Goal: Information Seeking & Learning: Check status

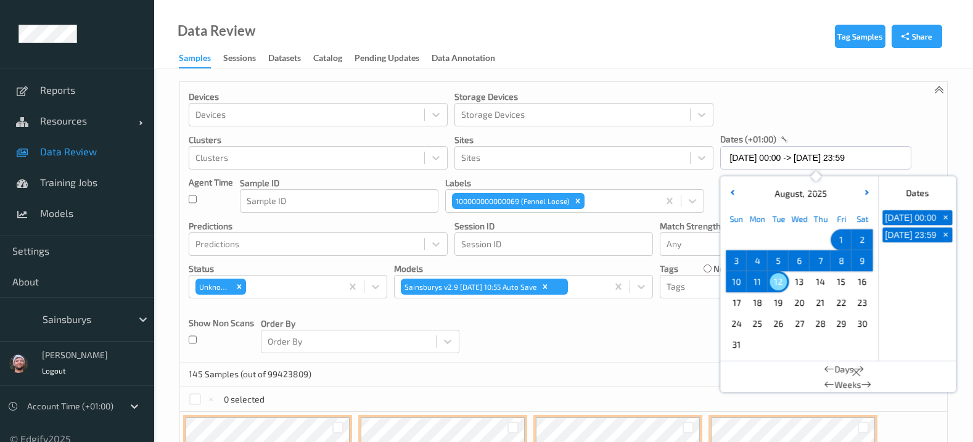
scroll to position [59, 0]
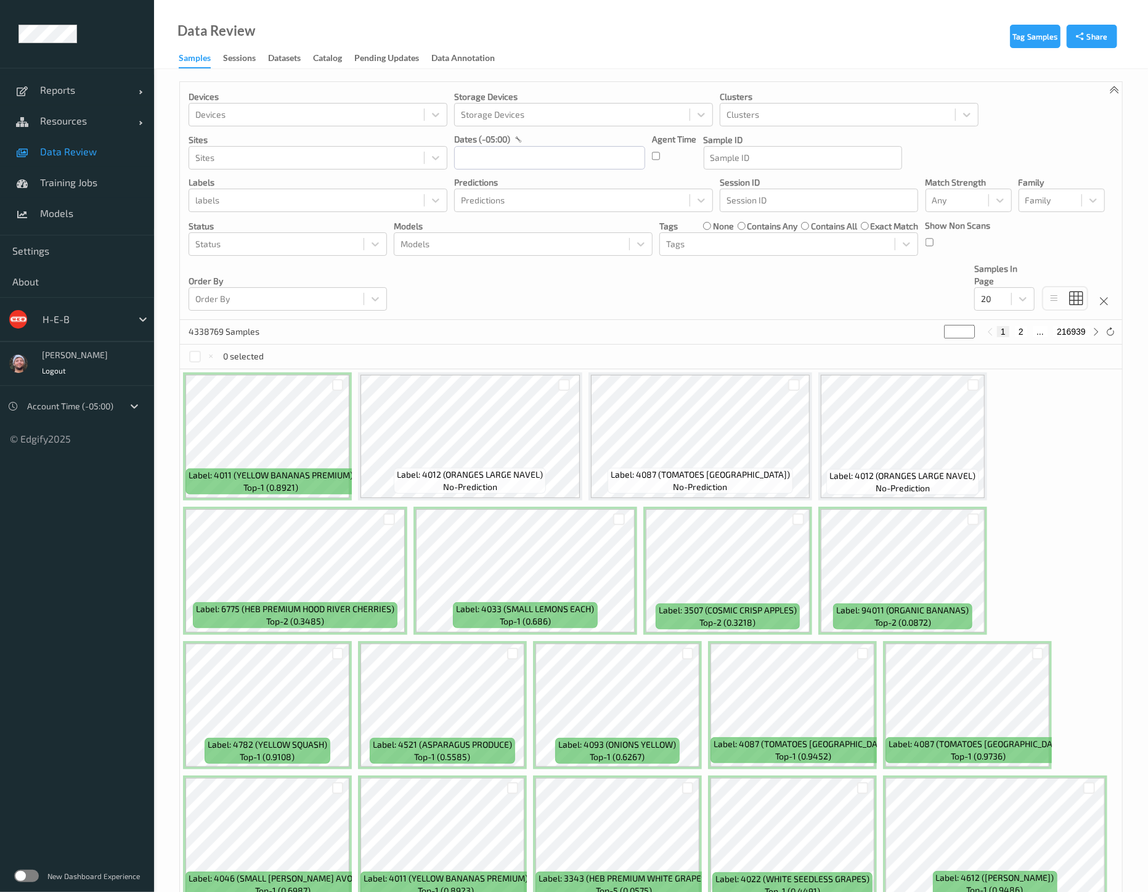
click at [488, 304] on div "Devices Devices Storage Devices Storage Devices Clusters Clusters Sites Sites d…" at bounding box center [651, 201] width 942 height 238
click at [66, 175] on link "Training Jobs" at bounding box center [77, 182] width 154 height 31
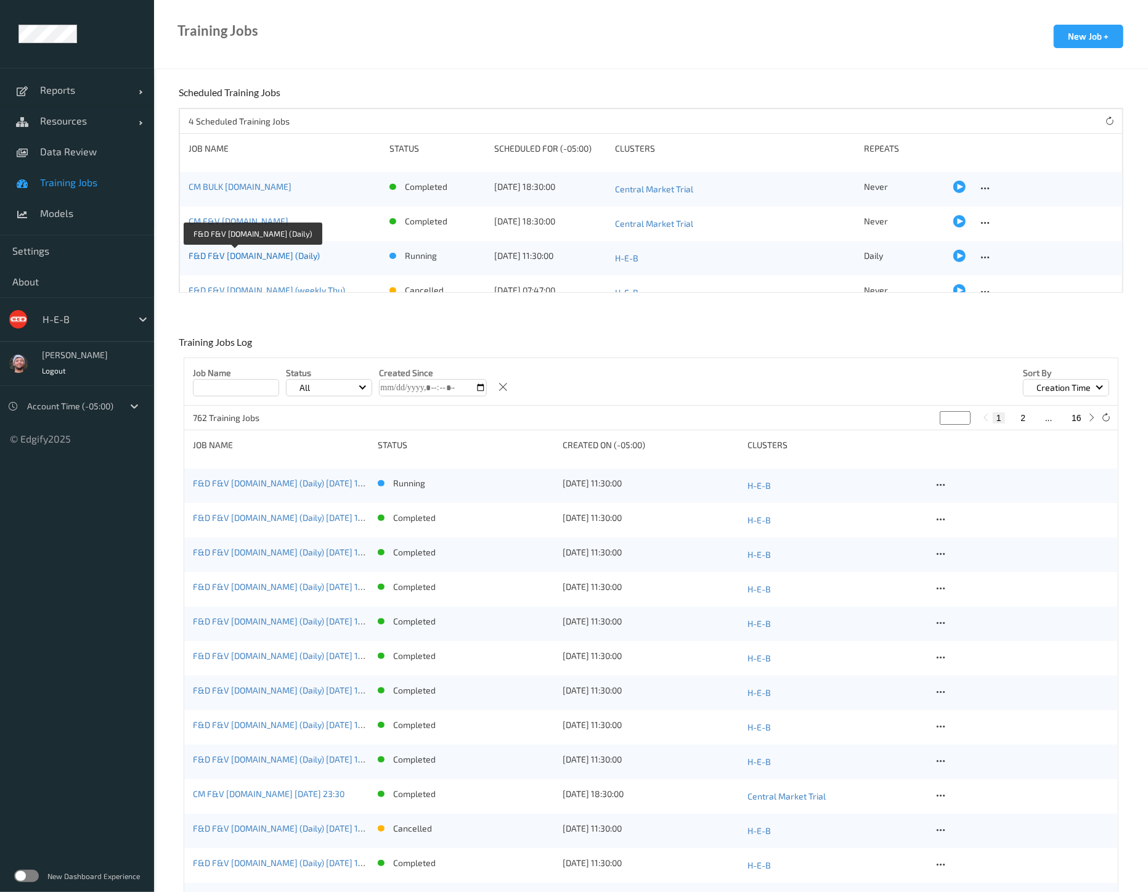
click at [274, 257] on link "F&D F&V v4.6.ST (Daily)" at bounding box center [254, 255] width 131 height 10
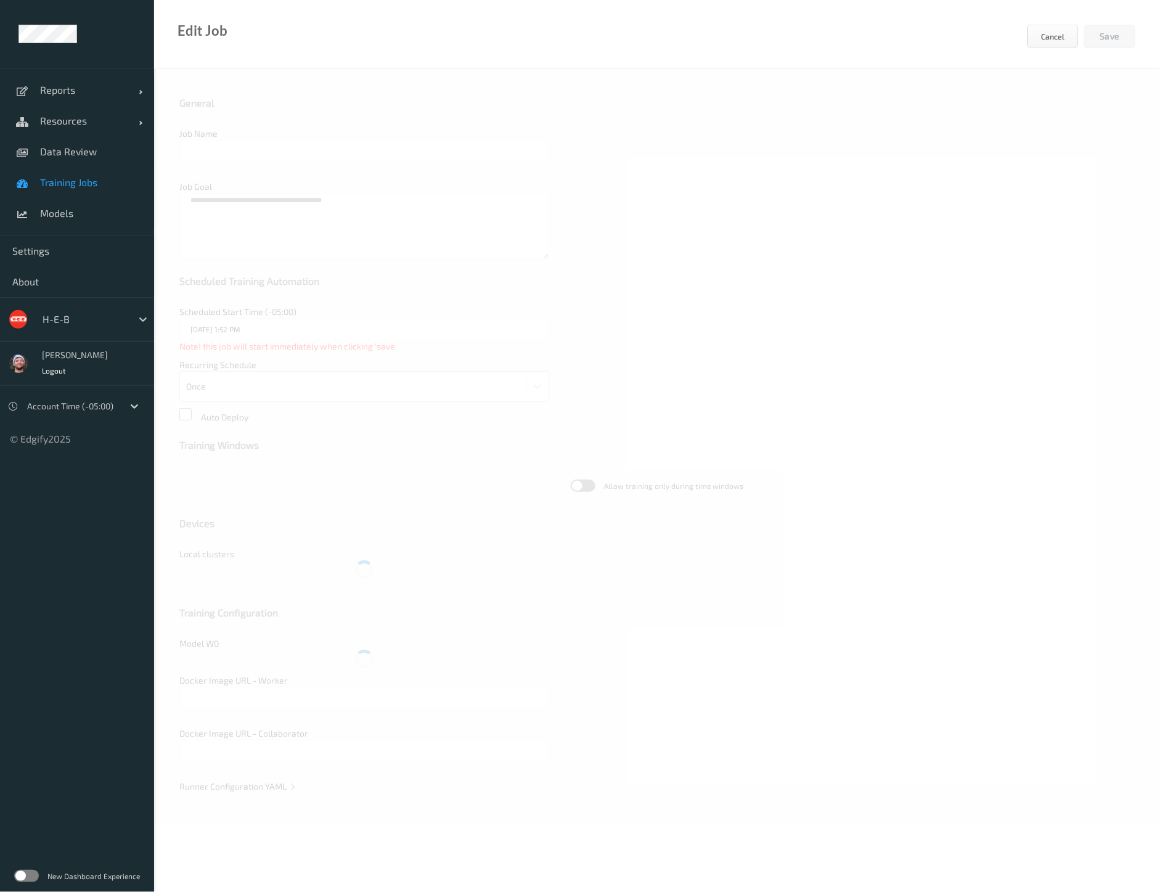
type input "F&D F&V v4.6.ST (Daily)"
type textarea "**********"
type input "13/08/2025 11:30 AM"
type input "edgify/edgify-worker-cuda:2.5.20"
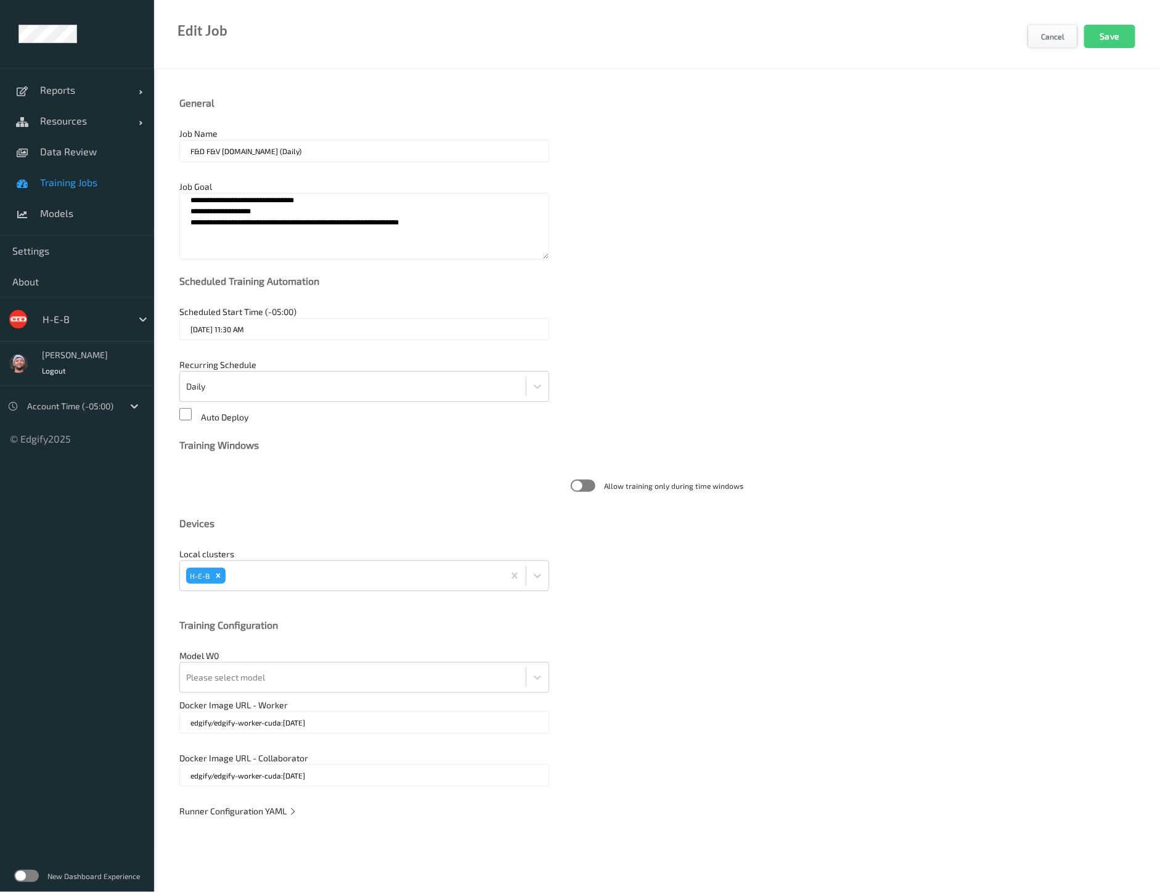
click at [1050, 38] on button "Cancel" at bounding box center [1052, 36] width 51 height 23
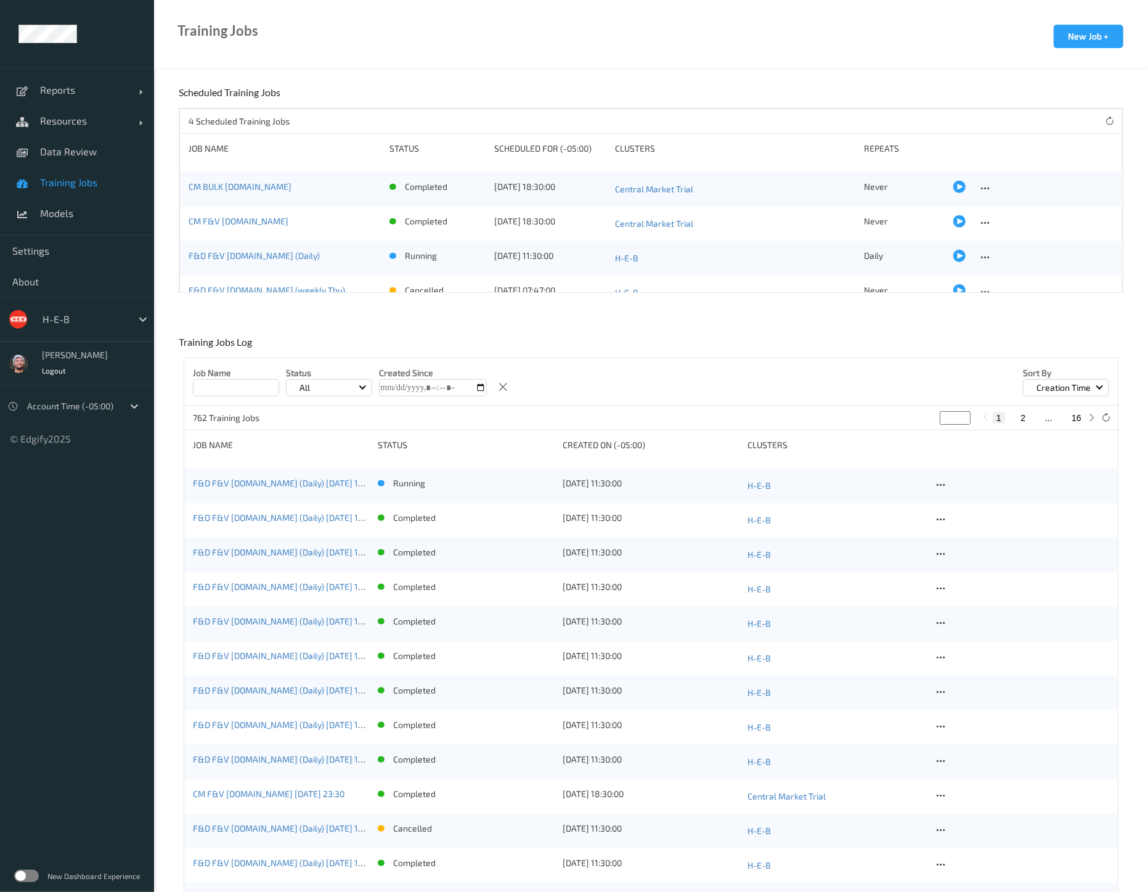
click at [253, 491] on div "F&D F&V v4.6.ST (Daily) 2025-08-12 16:30" at bounding box center [281, 485] width 176 height 17
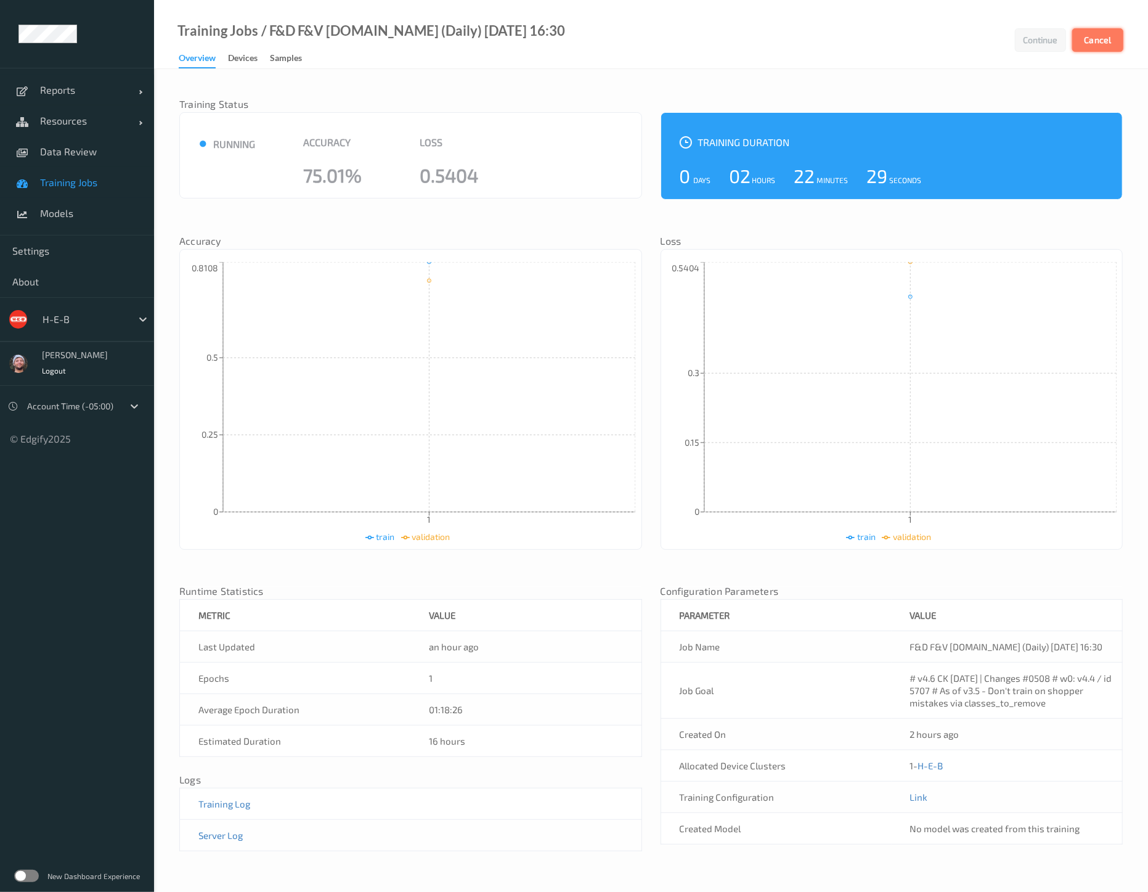
click at [1109, 38] on button "Cancel" at bounding box center [1097, 39] width 51 height 23
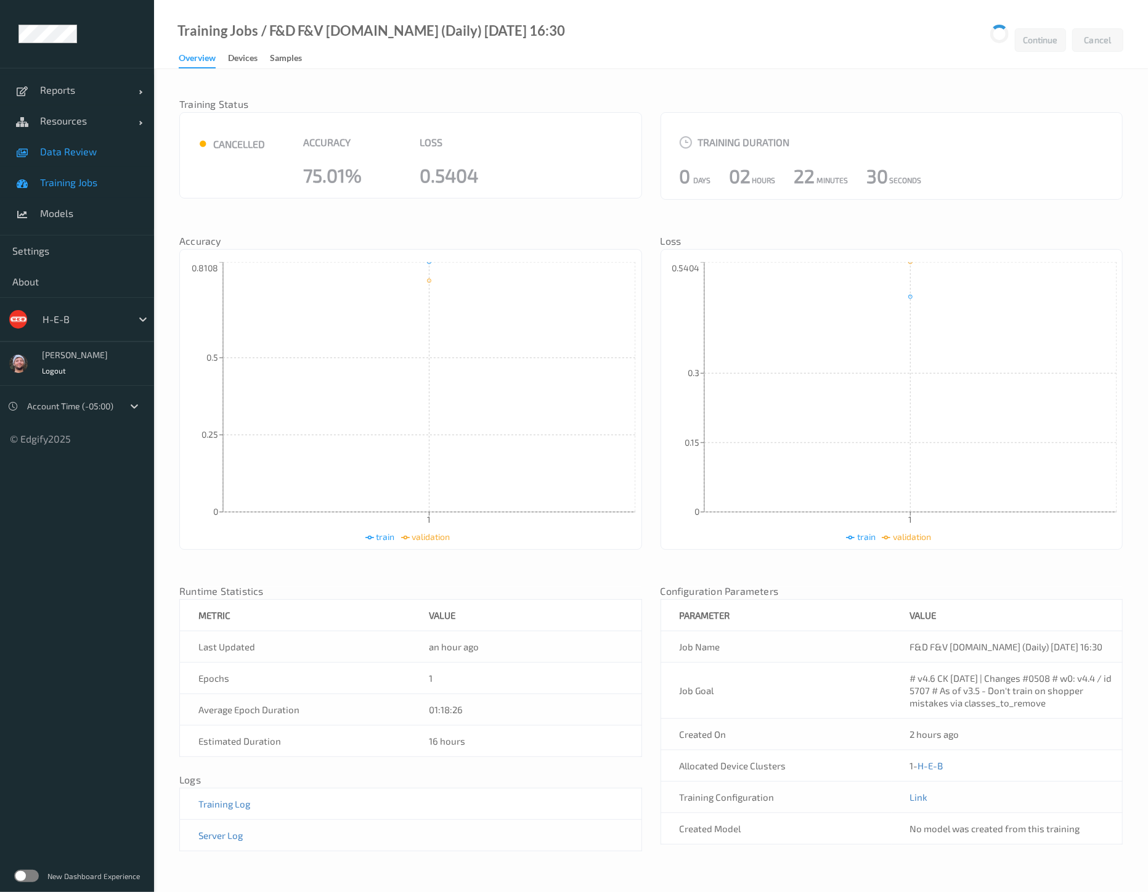
click at [60, 155] on span "Data Review" at bounding box center [91, 151] width 102 height 12
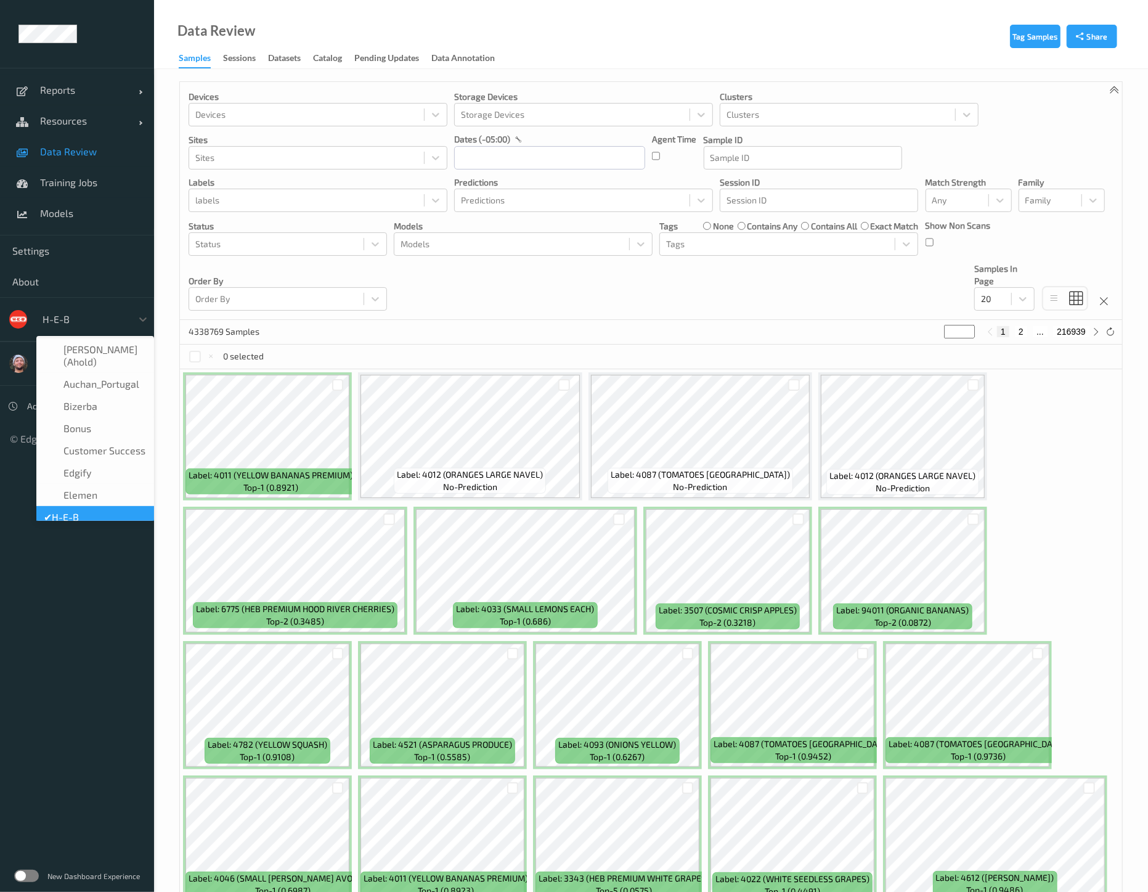
click at [91, 322] on div at bounding box center [84, 319] width 83 height 15
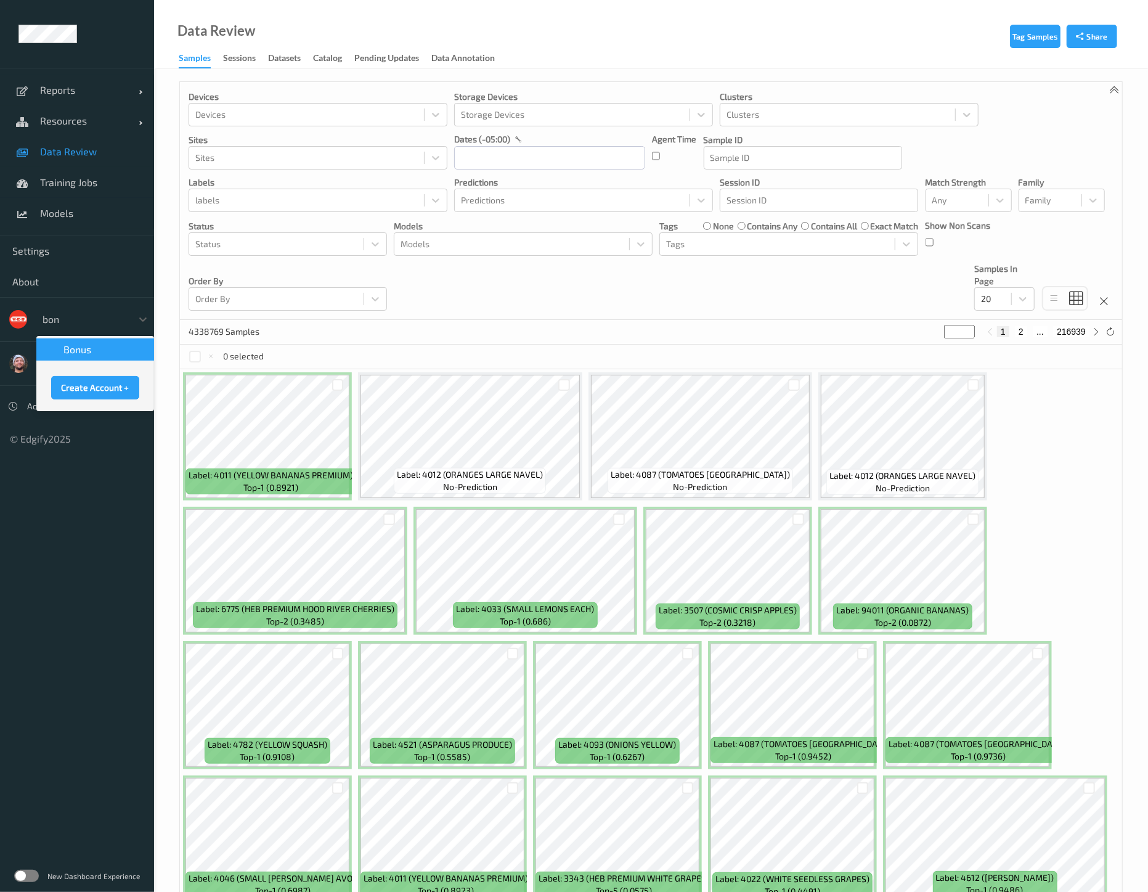
type input "bonu"
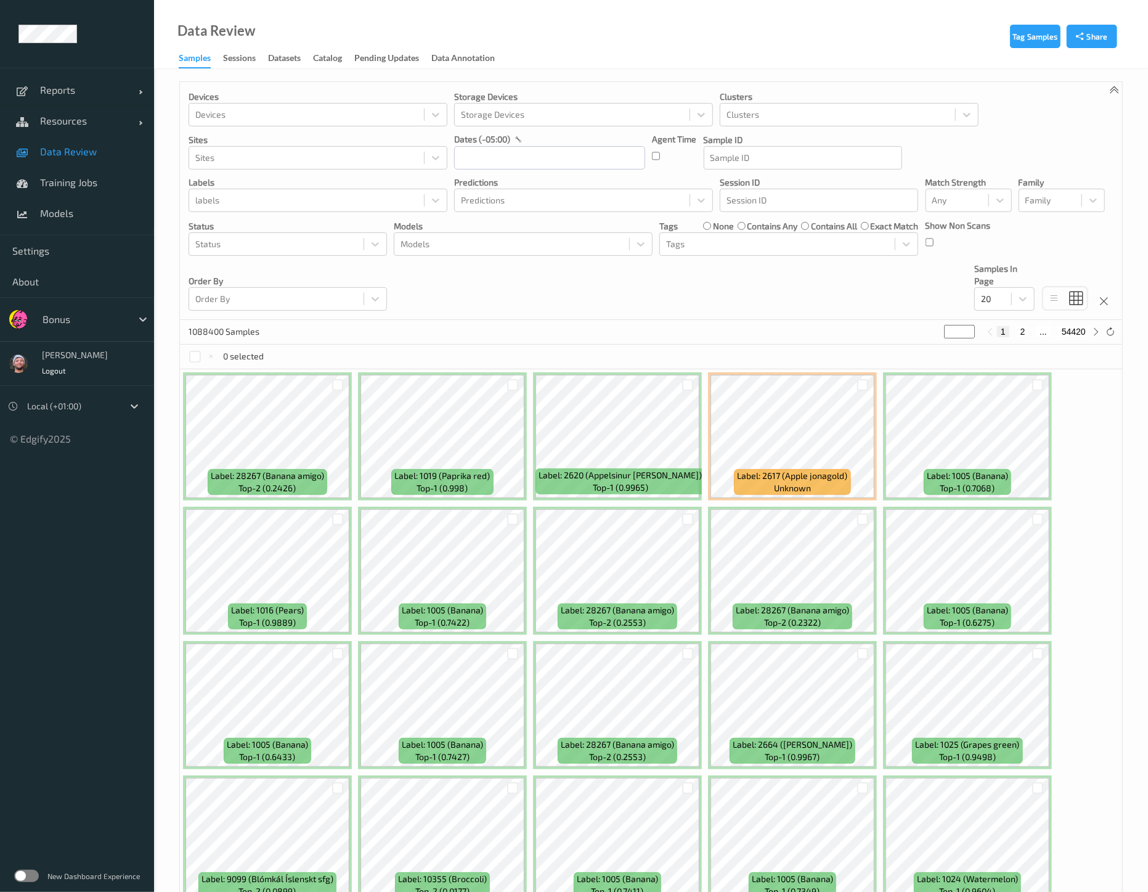
click at [592, 333] on div "1088400 Samples * 1 2 ... 54420" at bounding box center [651, 332] width 942 height 25
click at [606, 293] on div "Devices Devices Storage Devices Storage Devices Clusters Clusters Sites Sites d…" at bounding box center [651, 201] width 942 height 238
click at [518, 170] on div "Devices Devices Storage Devices Storage Devices Clusters Clusters Sites Sites d…" at bounding box center [651, 201] width 942 height 238
click at [494, 160] on input "text" at bounding box center [549, 157] width 191 height 23
click at [511, 292] on div "19" at bounding box center [512, 302] width 21 height 21
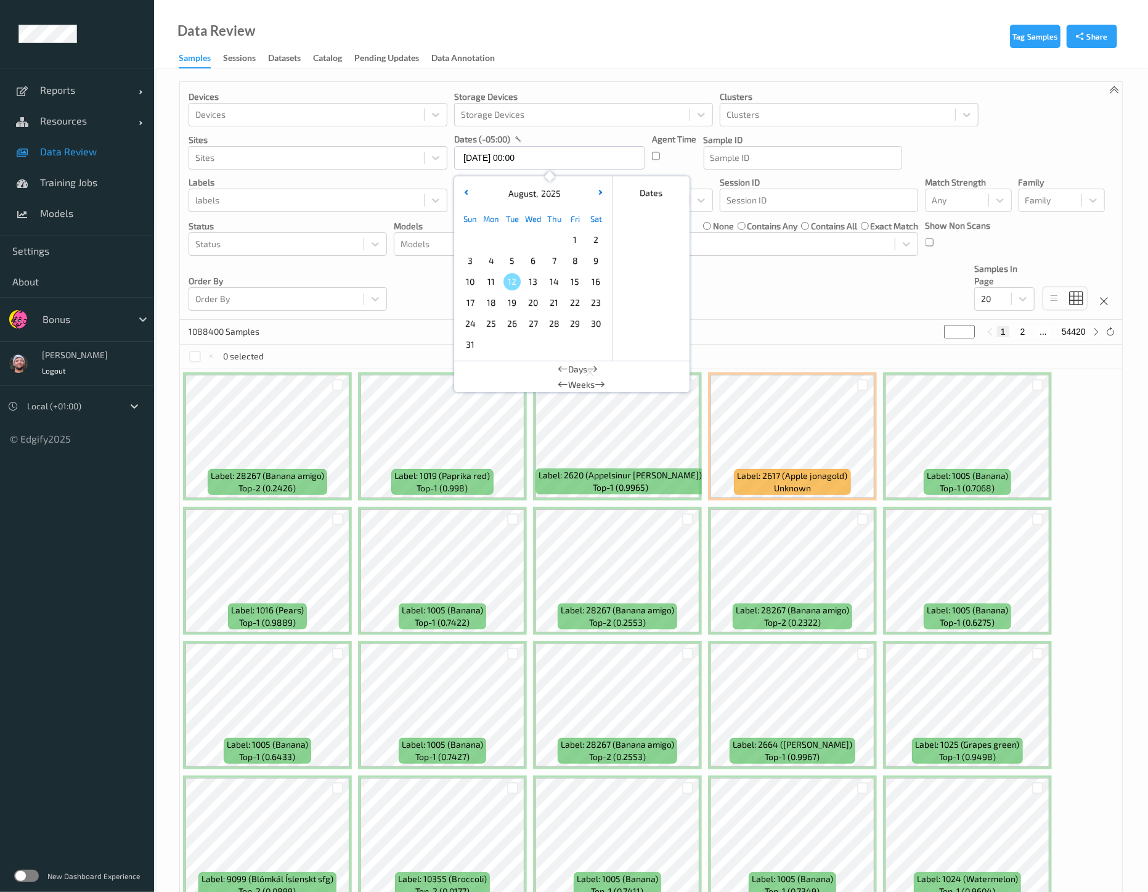
click at [511, 292] on div "19" at bounding box center [512, 302] width 21 height 21
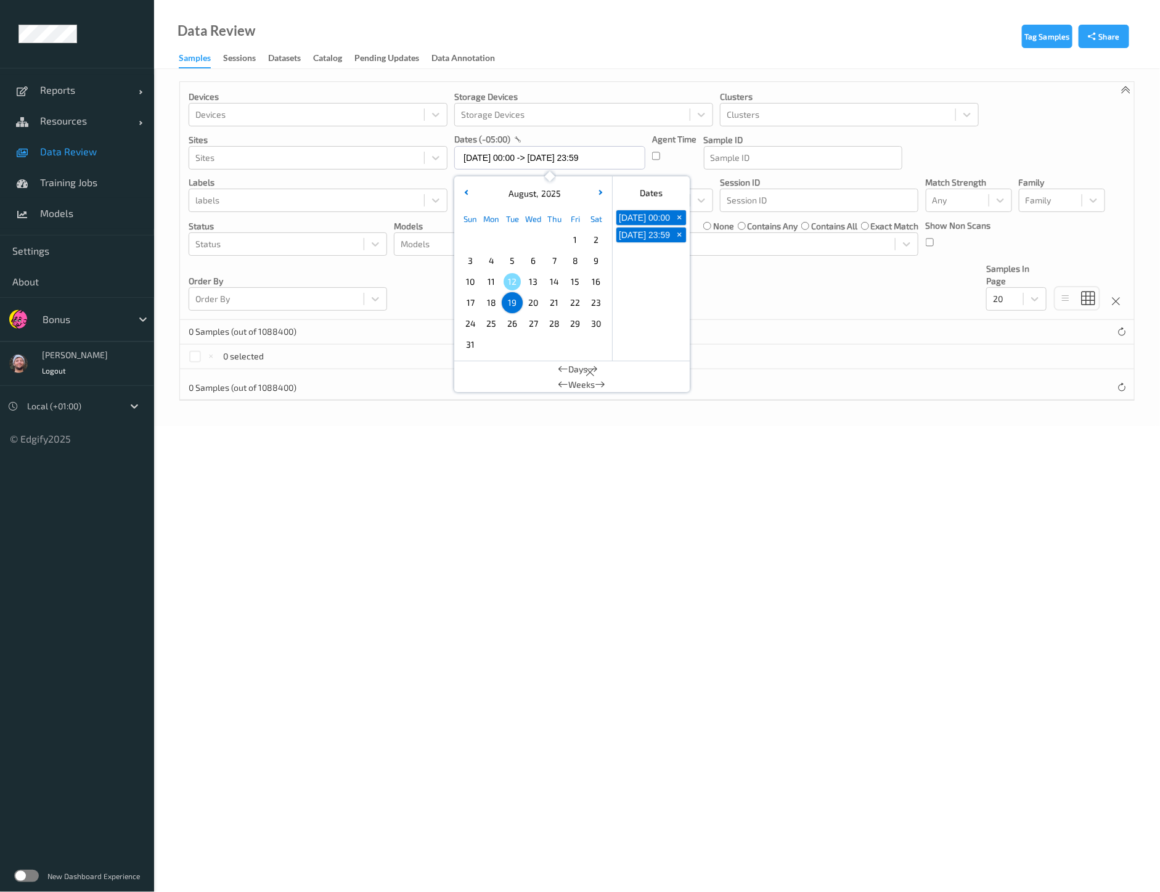
click at [511, 285] on span "12" at bounding box center [512, 281] width 17 height 17
type input "[DATE] 00:00 -> [DATE] 23:59"
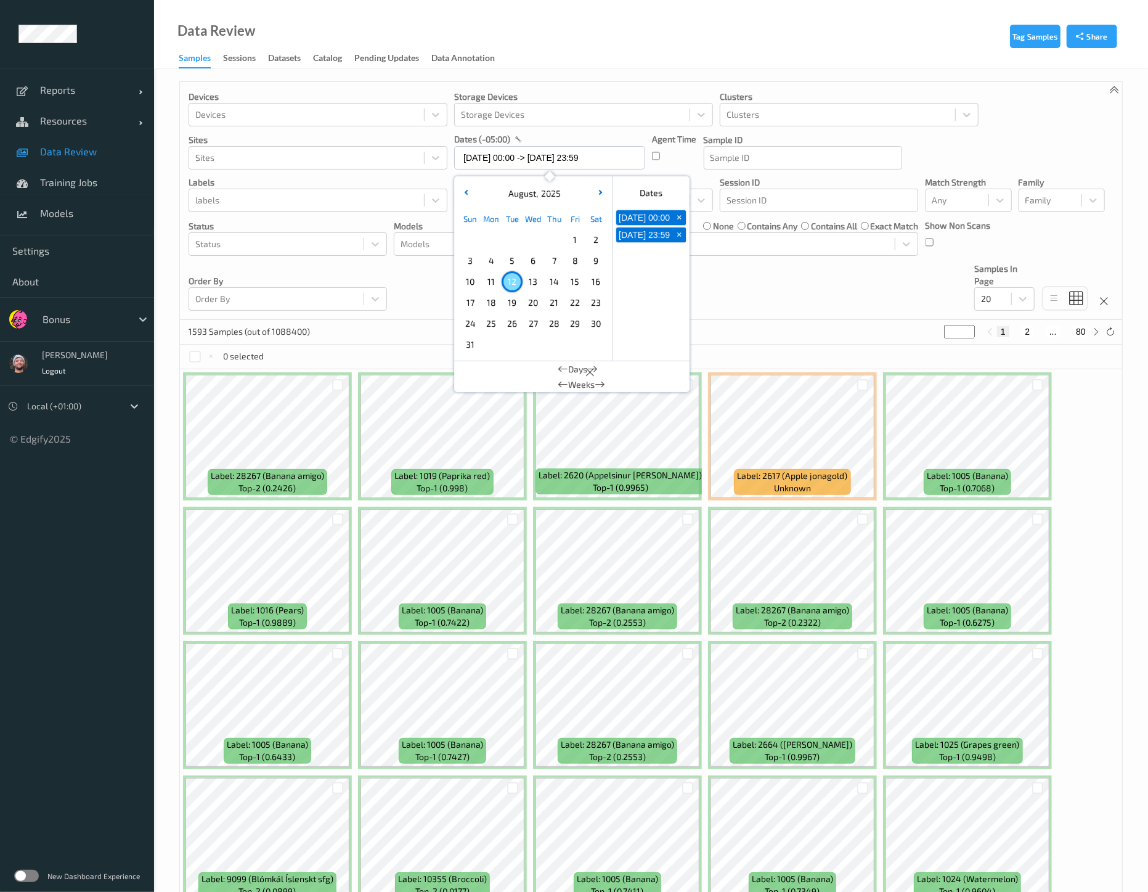
click at [386, 320] on div "1593 Samples (out of 1088400) * 1 2 ... 80" at bounding box center [651, 332] width 942 height 25
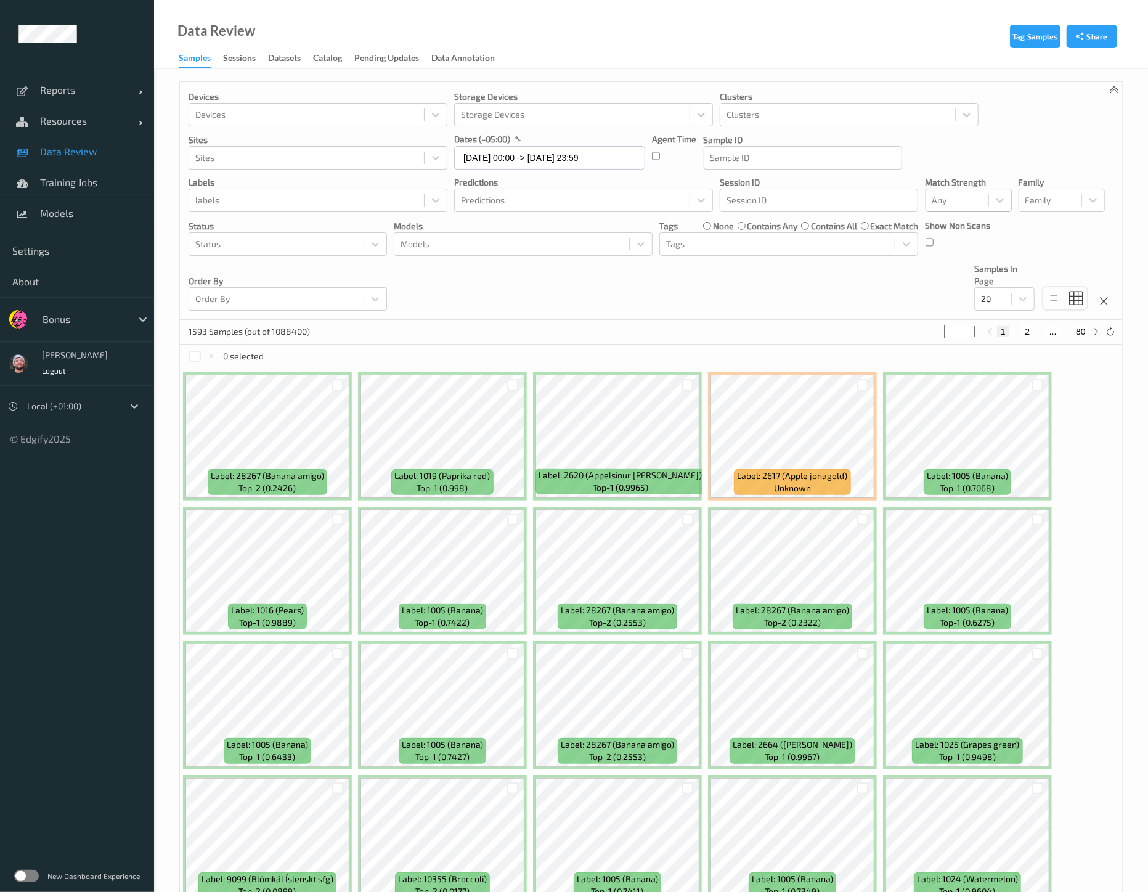
click at [928, 202] on div "Any" at bounding box center [957, 200] width 62 height 20
click at [966, 260] on span "Alert non-match" at bounding box center [977, 259] width 54 height 25
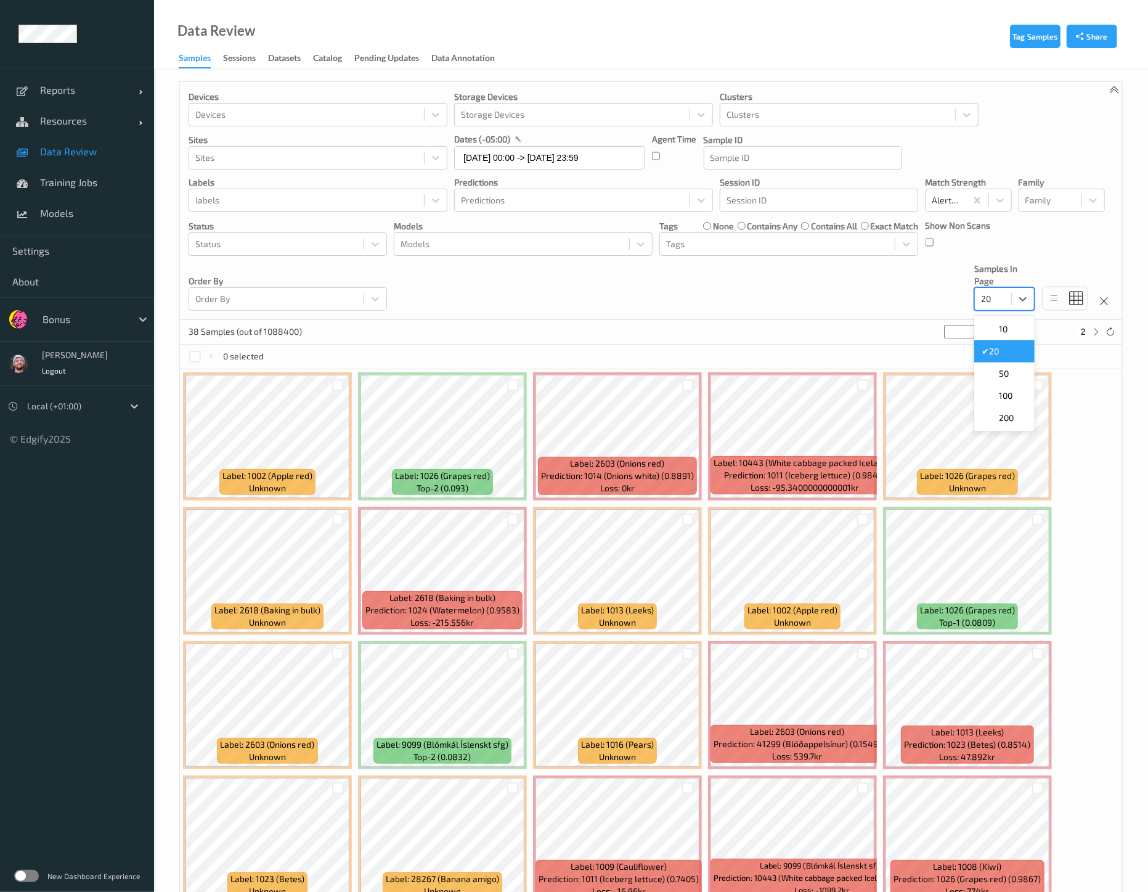
click at [994, 303] on div at bounding box center [993, 299] width 24 height 15
click at [1003, 380] on div "50" at bounding box center [1004, 373] width 60 height 22
click at [329, 259] on div "Devices Devices Storage Devices Storage Devices Clusters Clusters Sites Sites d…" at bounding box center [651, 201] width 942 height 238
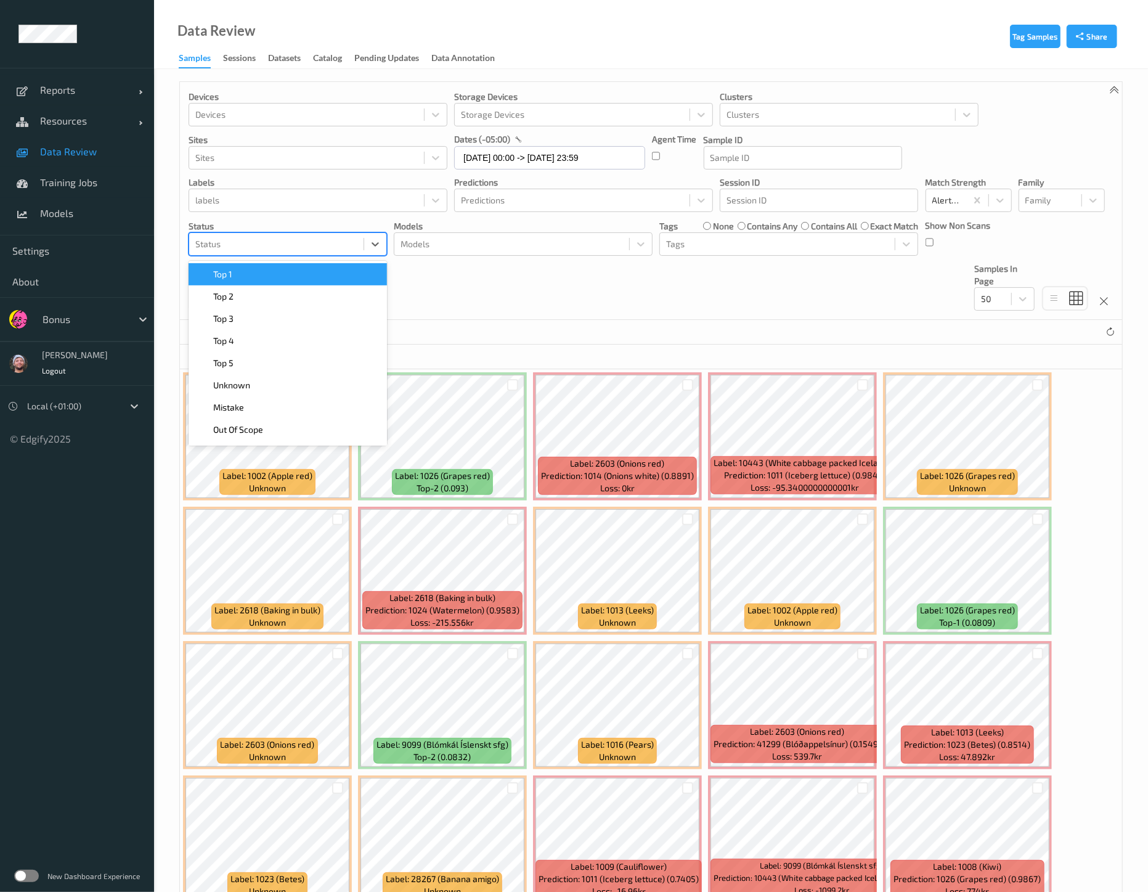
click at [319, 246] on div at bounding box center [276, 244] width 162 height 15
click at [324, 266] on div "Top 1" at bounding box center [288, 274] width 198 height 22
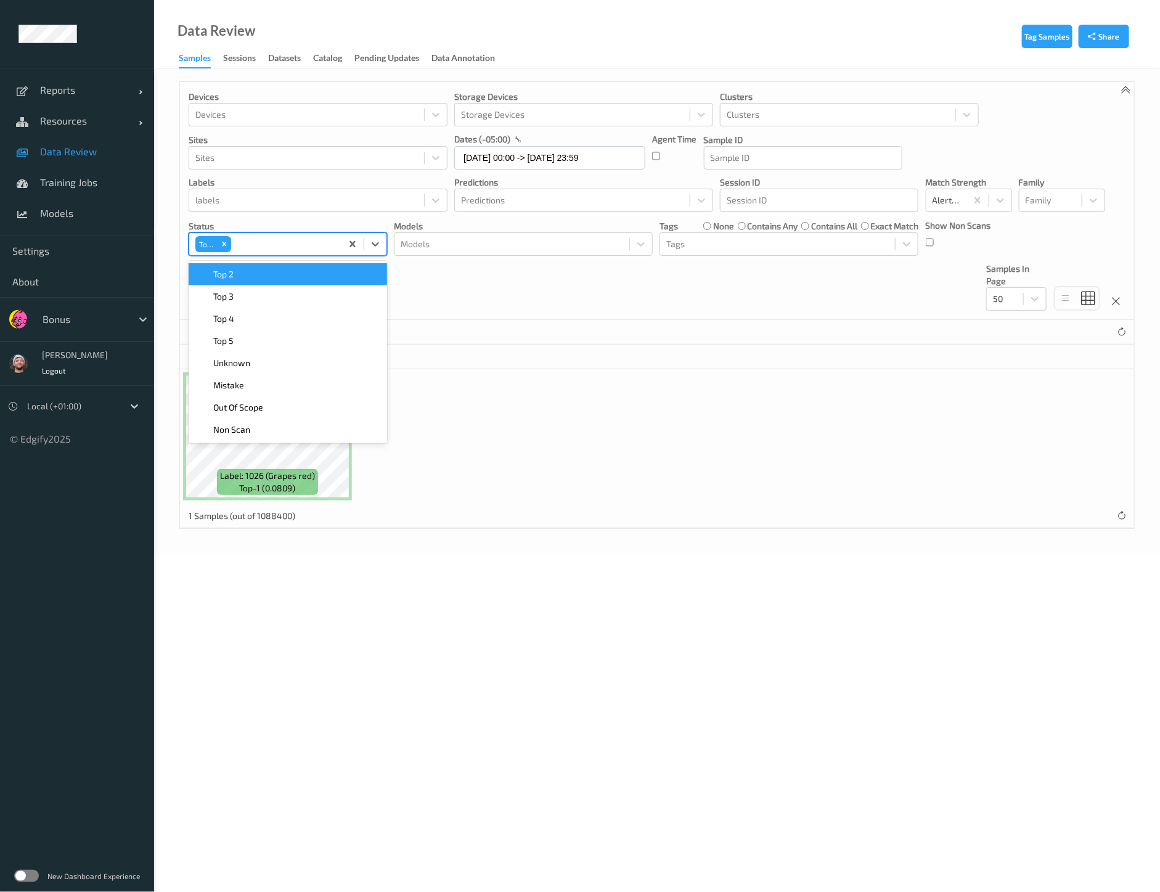
click at [324, 266] on div "Top 2" at bounding box center [288, 274] width 198 height 22
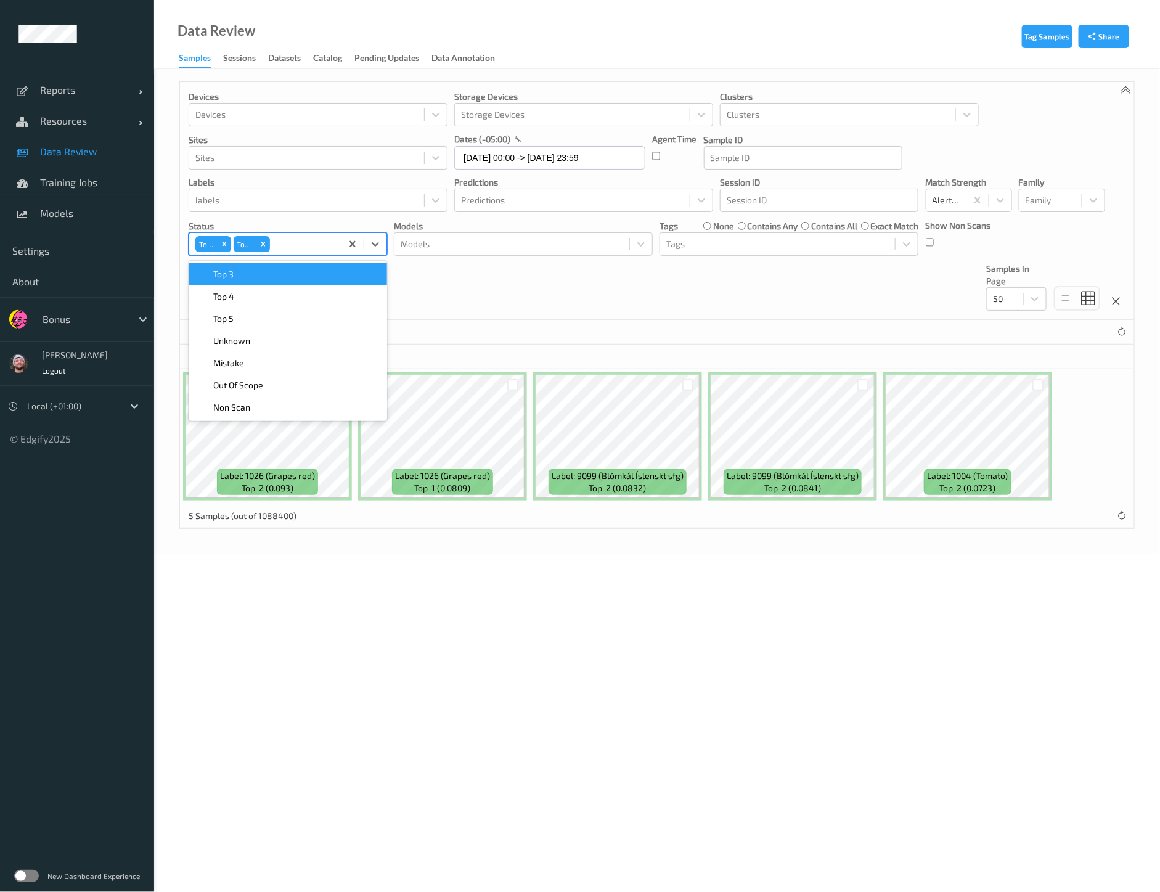
click at [324, 266] on div "Top 3" at bounding box center [288, 274] width 198 height 22
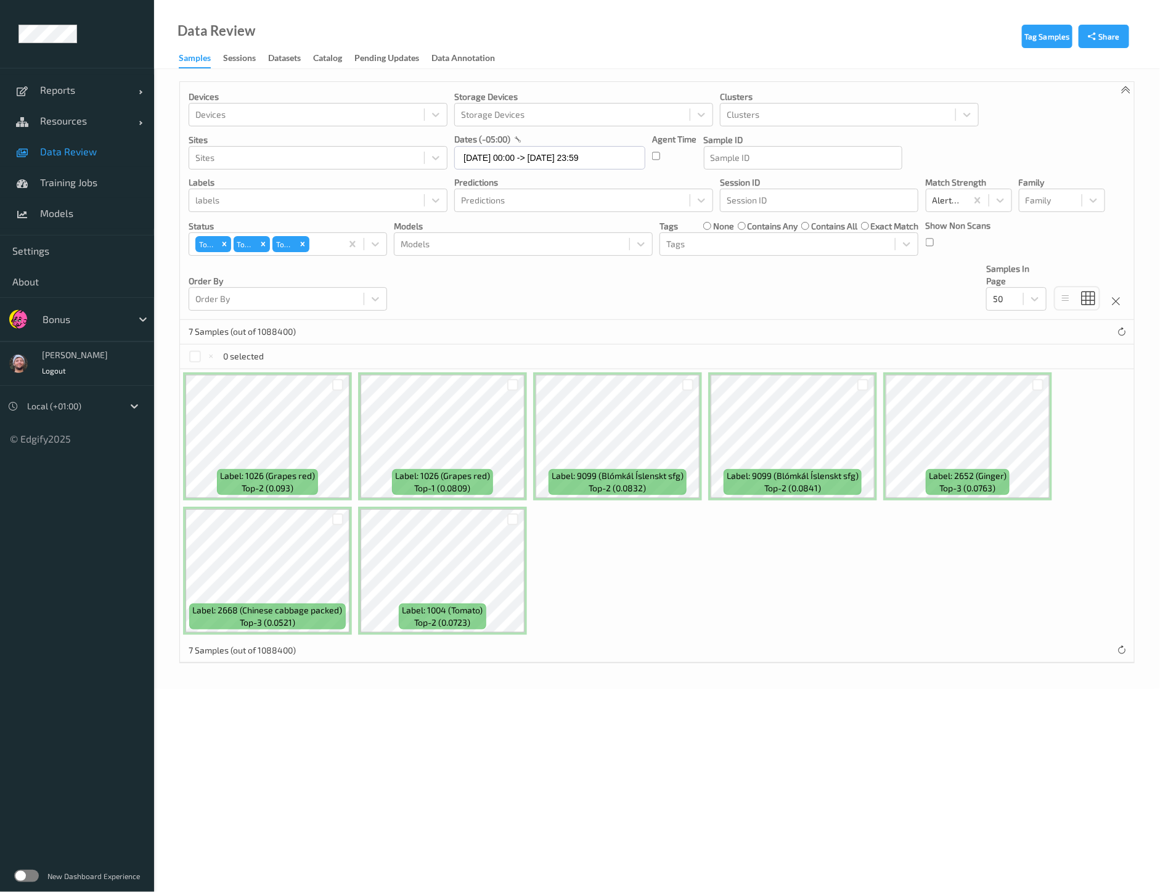
click at [135, 52] on div "Reports Default Report Customized Report Resources Devices Clusters Sites Data …" at bounding box center [77, 222] width 154 height 445
click at [484, 321] on div "7 Samples (out of 1088400)" at bounding box center [657, 332] width 954 height 25
click at [619, 563] on div "Label: 1026 (Grapes red) top-2 (0.093) Label: 1026 (Grapes red) top-1 (0.0809) …" at bounding box center [657, 503] width 954 height 269
click at [586, 305] on div "Devices Devices Storage Devices Storage Devices Clusters Clusters Sites Sites d…" at bounding box center [657, 201] width 954 height 238
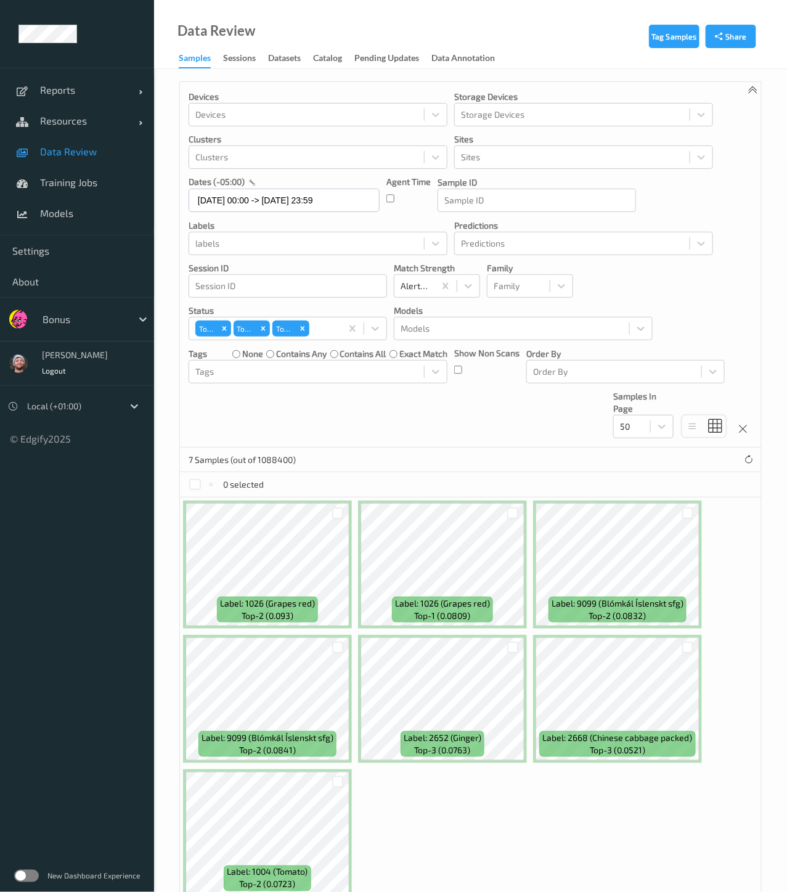
click at [126, 533] on ul "Reports Default Report Customized Report Resources Devices Clusters Sites Data …" at bounding box center [77, 446] width 154 height 892
click at [99, 525] on ul "Reports Default Report Customized Report Resources Devices Clusters Sites Data …" at bounding box center [77, 446] width 154 height 892
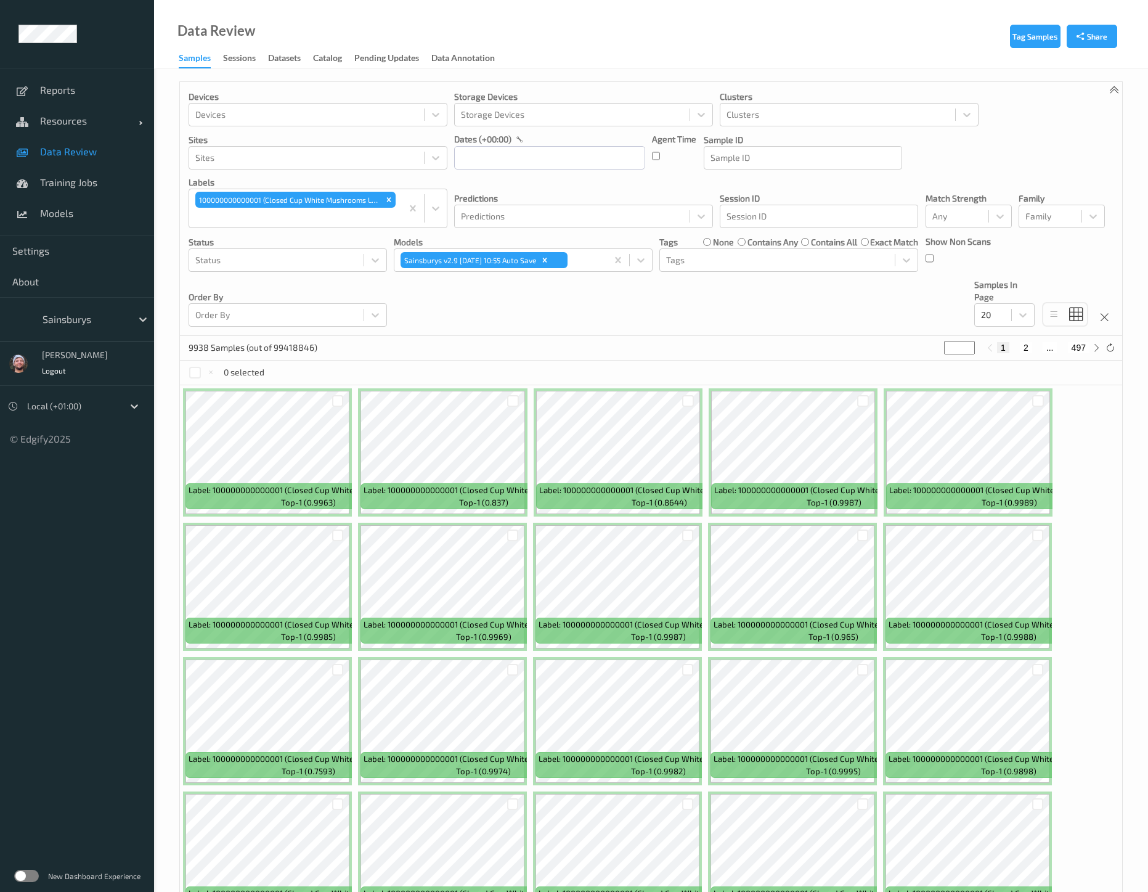
scroll to position [76, 0]
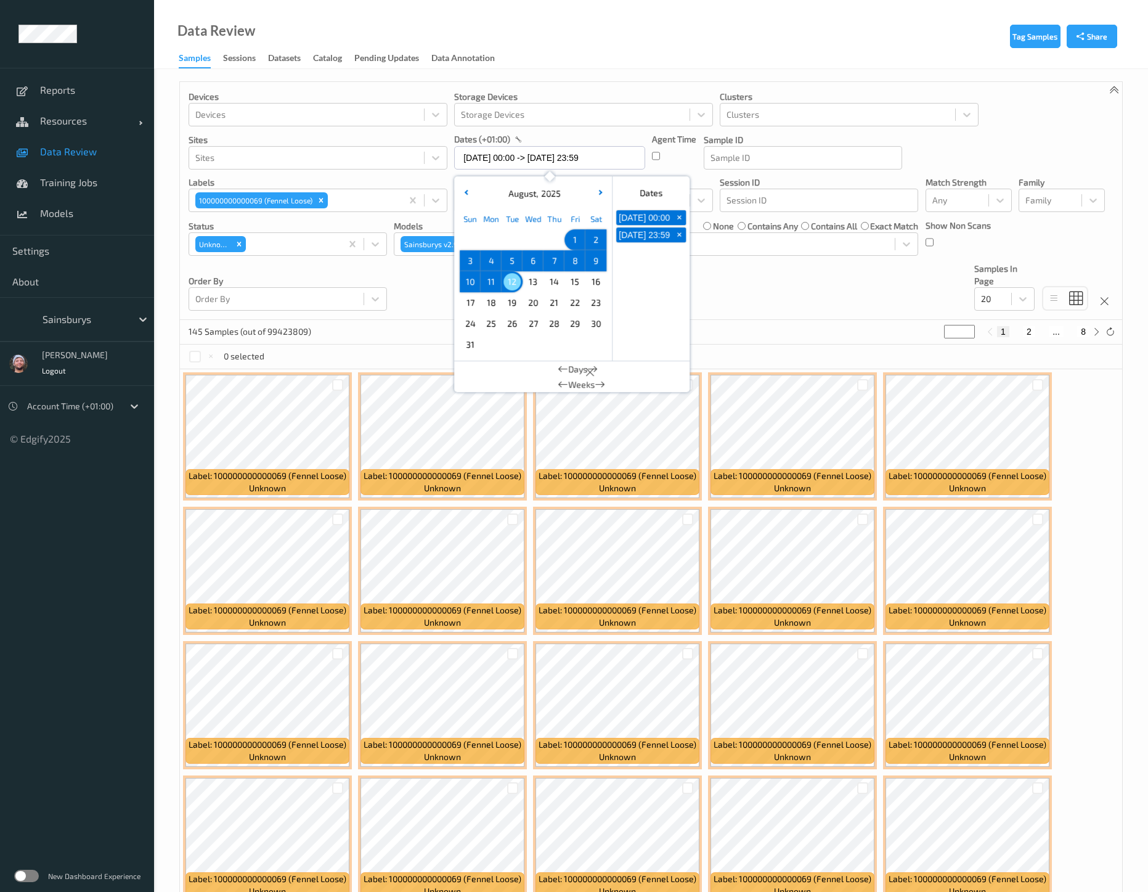
scroll to position [59, 0]
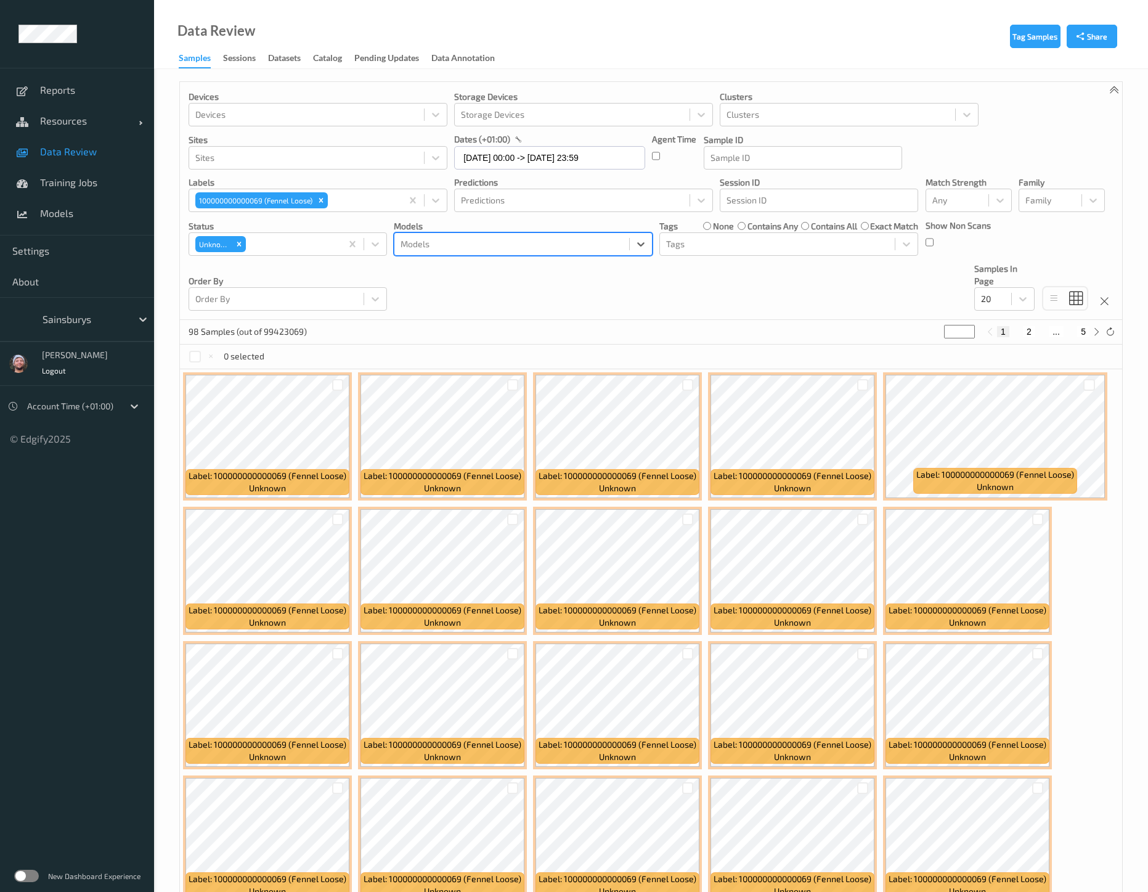
scroll to position [60, 0]
